Goal: Task Accomplishment & Management: Complete application form

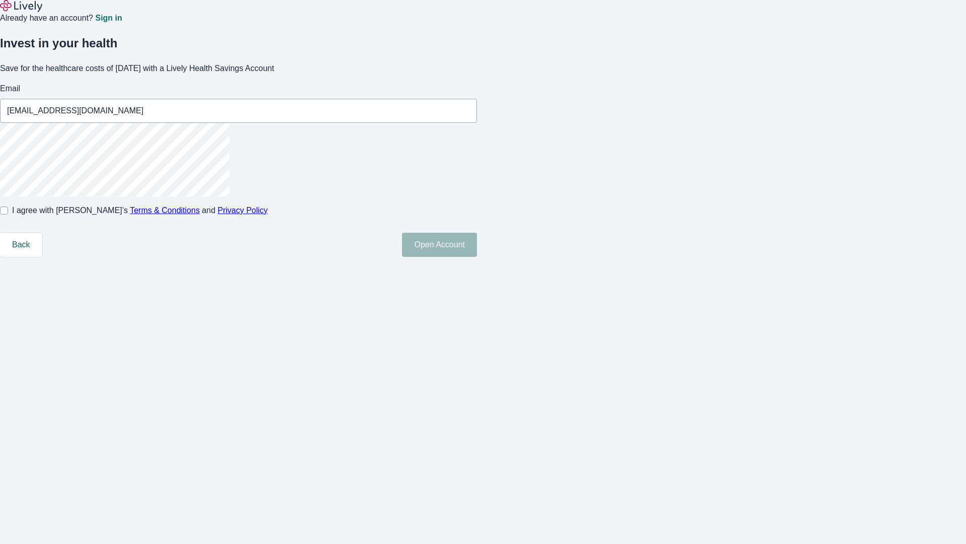
click at [8, 214] on input "I agree with Lively’s Terms & Conditions and Privacy Policy" at bounding box center [4, 210] width 8 height 8
checkbox input "true"
click at [477, 257] on button "Open Account" at bounding box center [439, 245] width 75 height 24
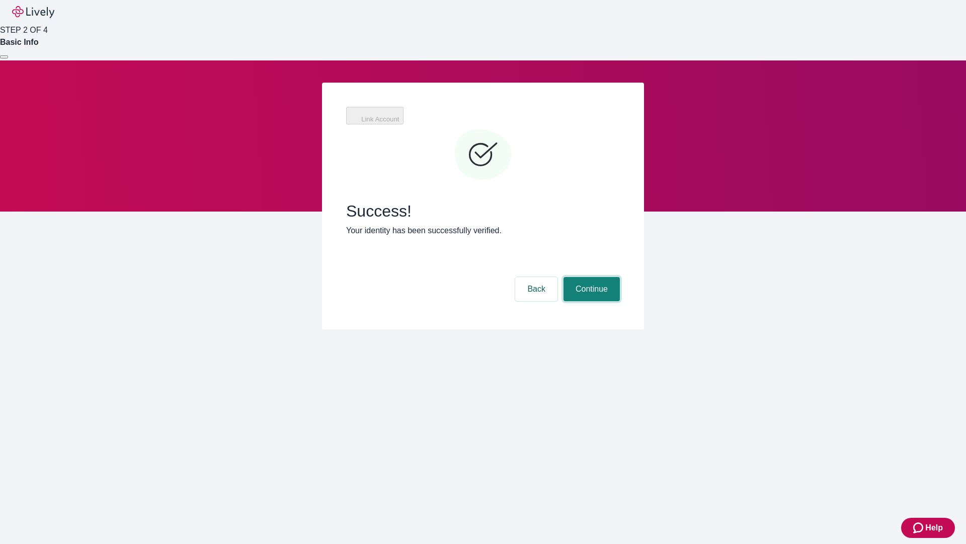
click at [590, 277] on button "Continue" at bounding box center [592, 289] width 56 height 24
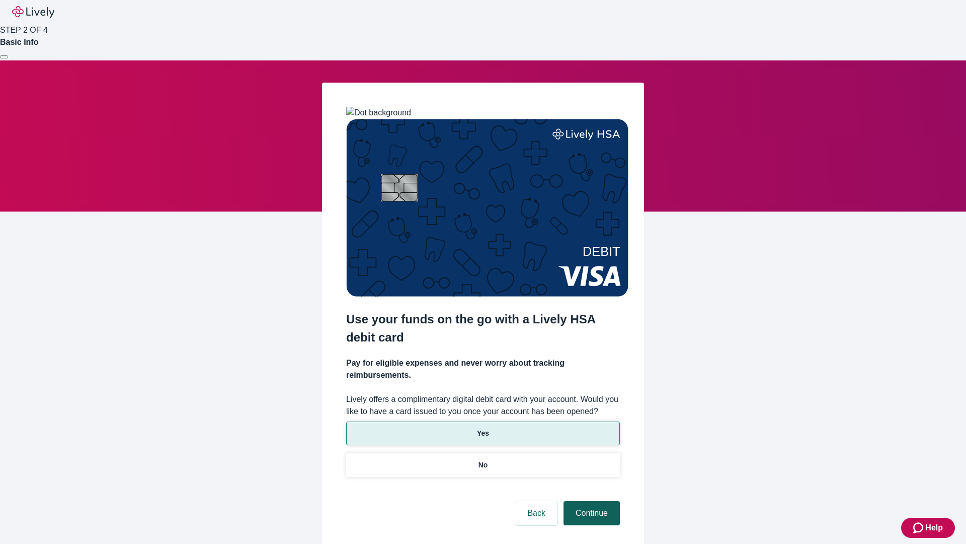
click at [483, 460] on p "No" at bounding box center [484, 465] width 10 height 11
click at [590, 501] on button "Continue" at bounding box center [592, 513] width 56 height 24
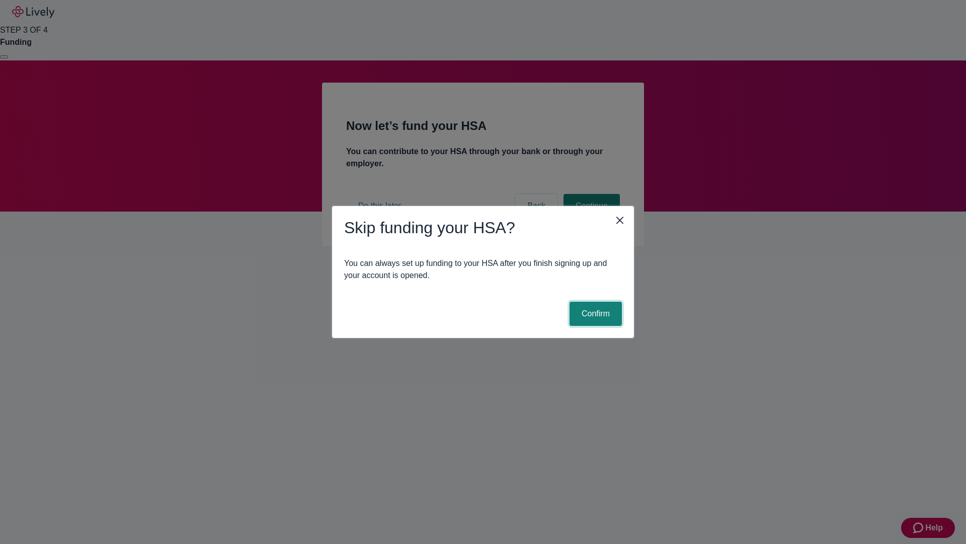
click at [594, 314] on button "Confirm" at bounding box center [596, 314] width 52 height 24
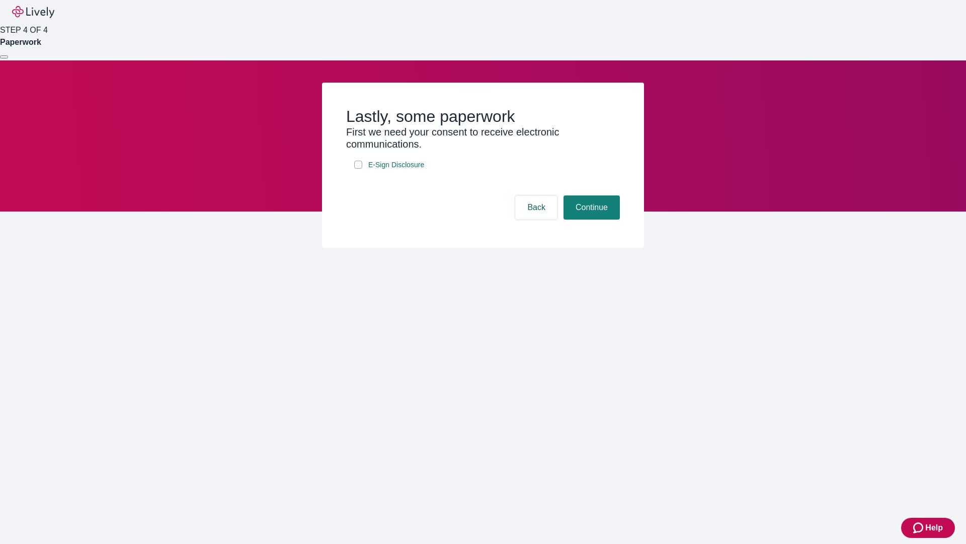
click at [358, 169] on input "E-Sign Disclosure" at bounding box center [358, 165] width 8 height 8
checkbox input "true"
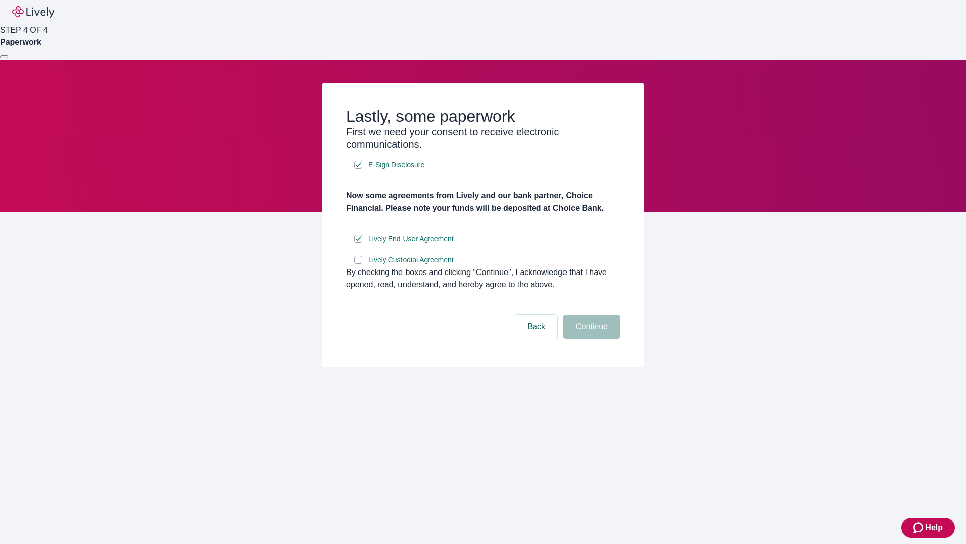
click at [358, 264] on input "Lively Custodial Agreement" at bounding box center [358, 260] width 8 height 8
checkbox input "true"
click at [590, 339] on button "Continue" at bounding box center [592, 327] width 56 height 24
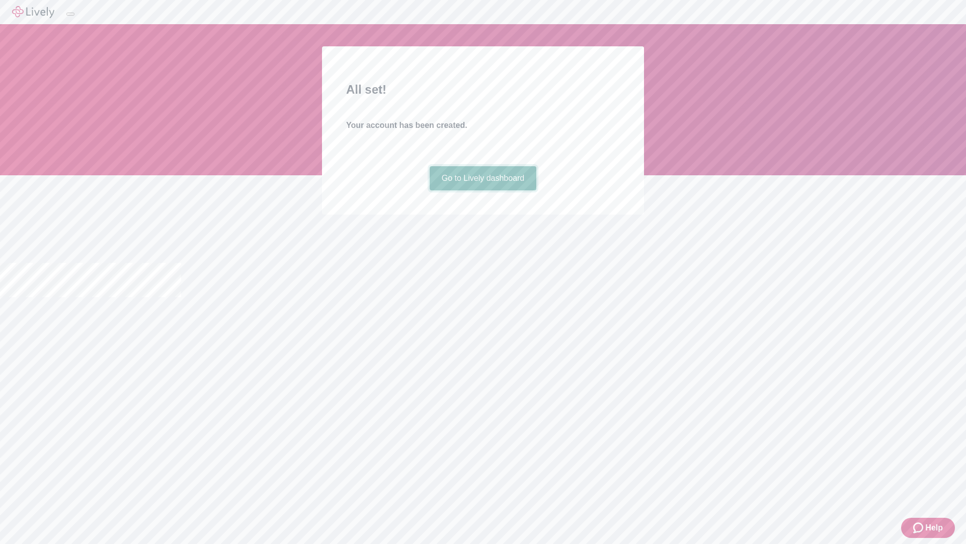
click at [483, 190] on link "Go to Lively dashboard" at bounding box center [483, 178] width 107 height 24
